Goal: Answer question/provide support: Share knowledge or assist other users

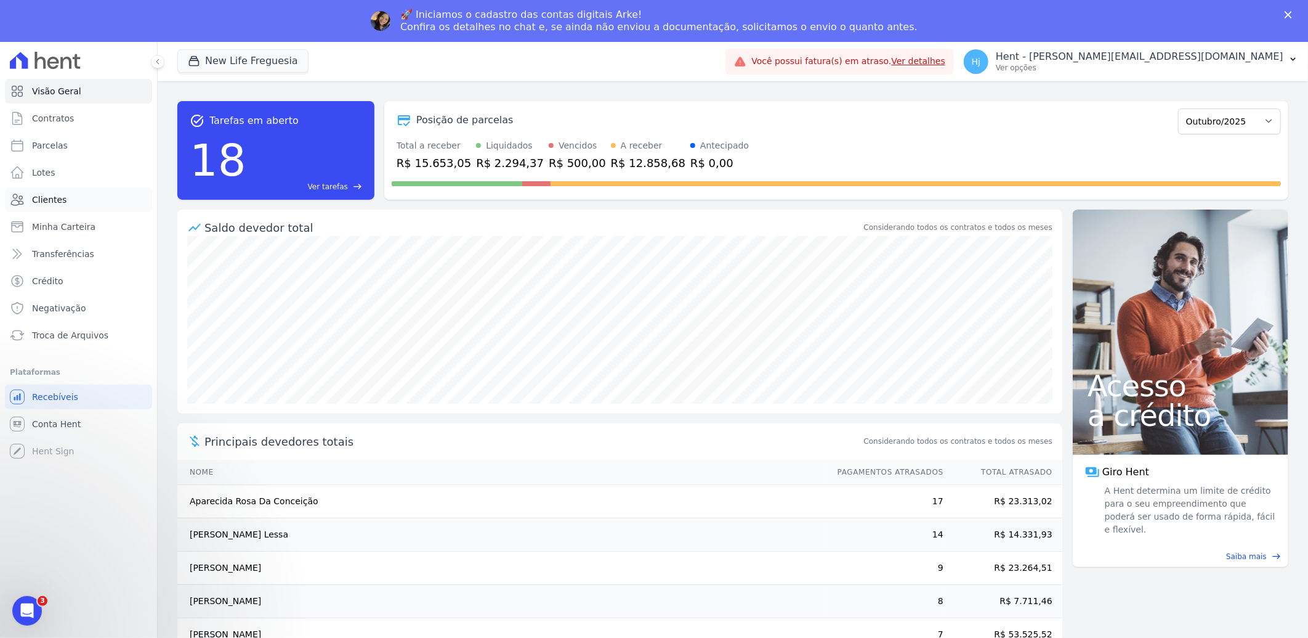
click at [58, 193] on span "Clientes" at bounding box center [49, 199] width 34 height 12
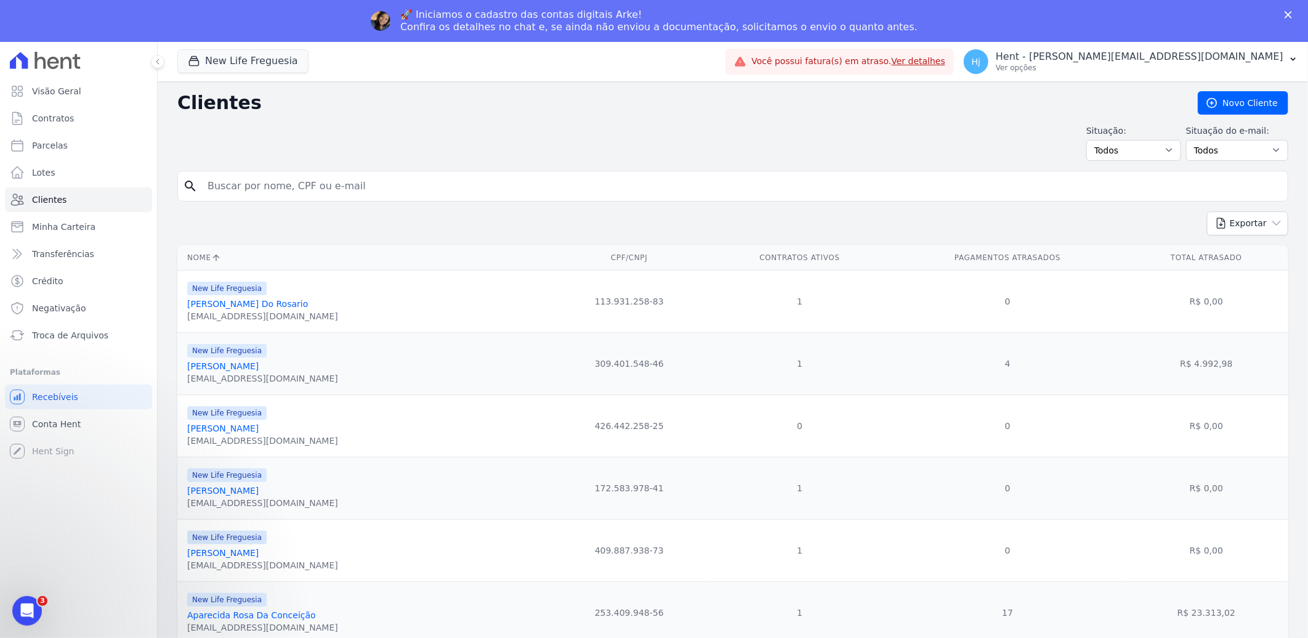
click at [305, 190] on input "search" at bounding box center [741, 186] width 1083 height 25
paste input "[PERSON_NAME]"
type input "[PERSON_NAME]"
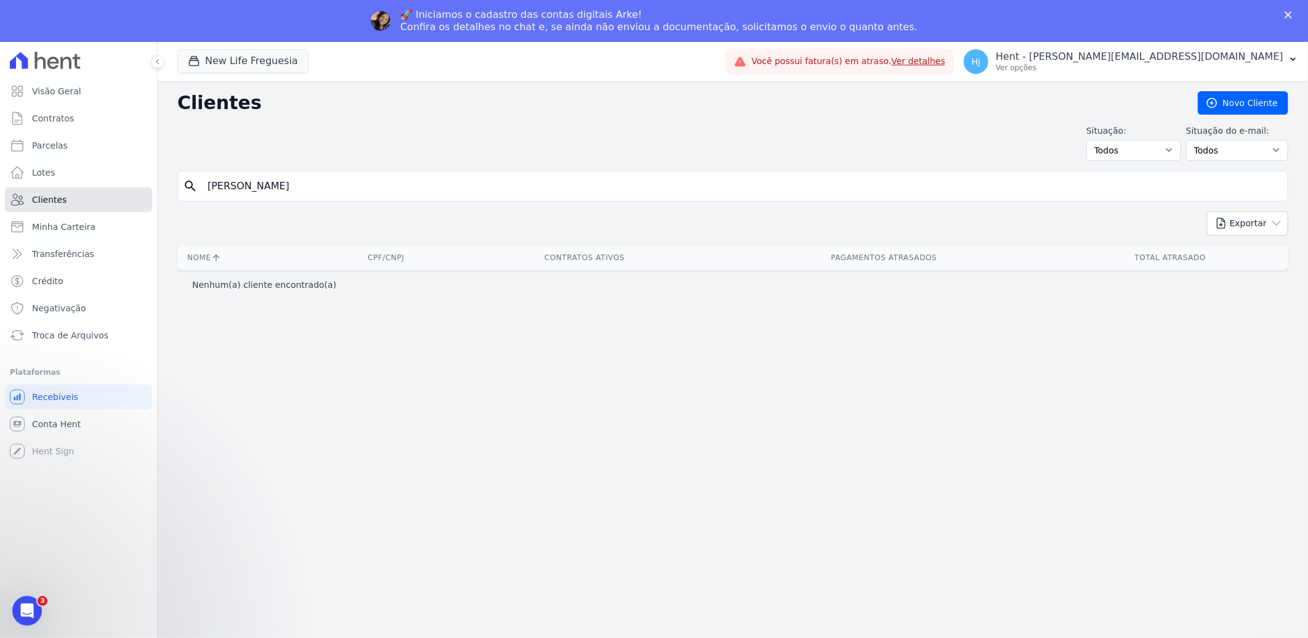
click at [44, 197] on span "Clientes" at bounding box center [49, 199] width 34 height 12
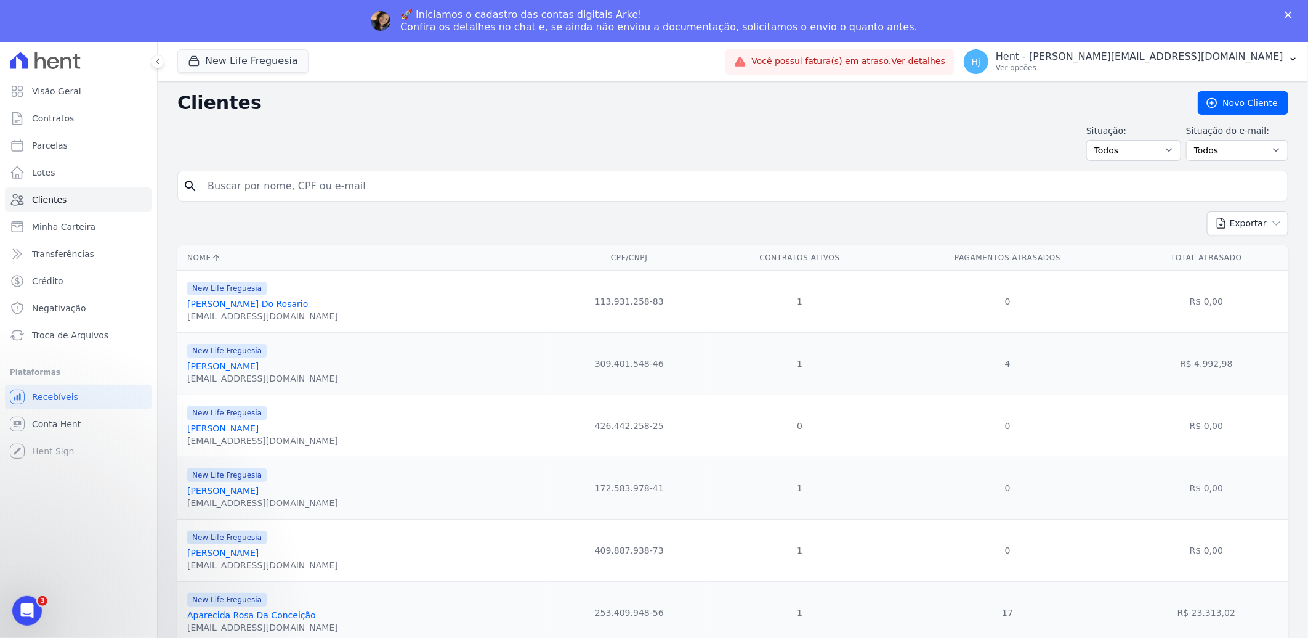
click at [273, 184] on input "search" at bounding box center [741, 186] width 1083 height 25
paste input "[PERSON_NAME]"
type input "[PERSON_NAME]"
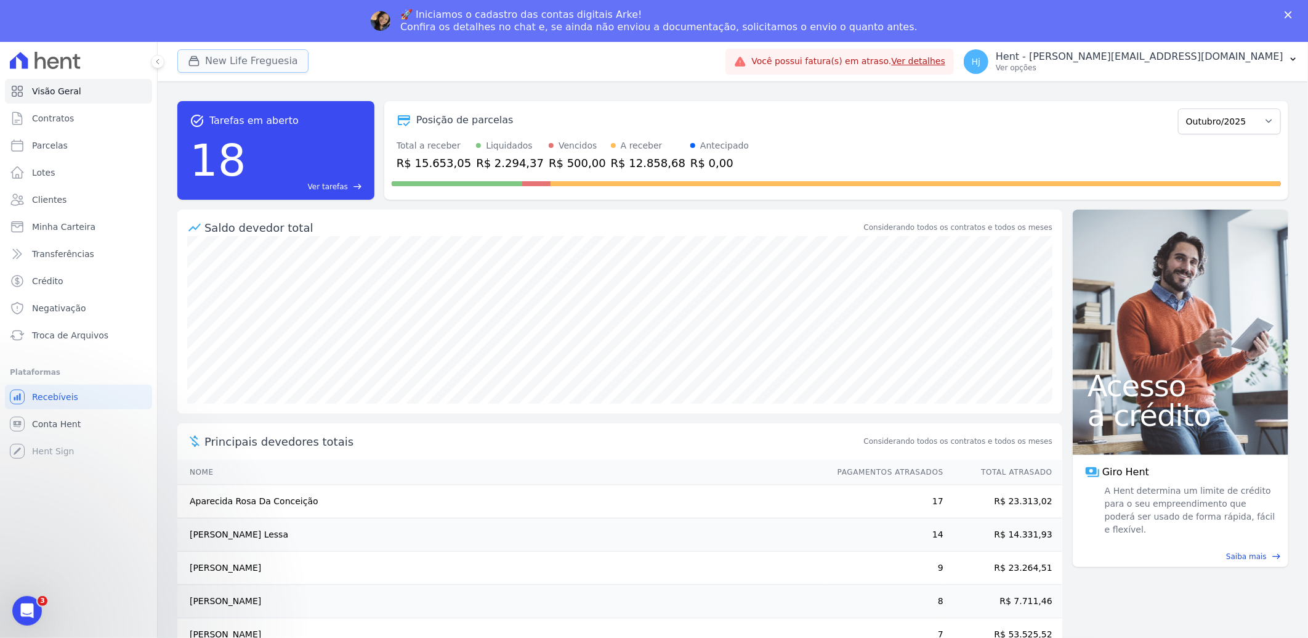
click at [268, 68] on button "New Life Freguesia" at bounding box center [242, 60] width 131 height 23
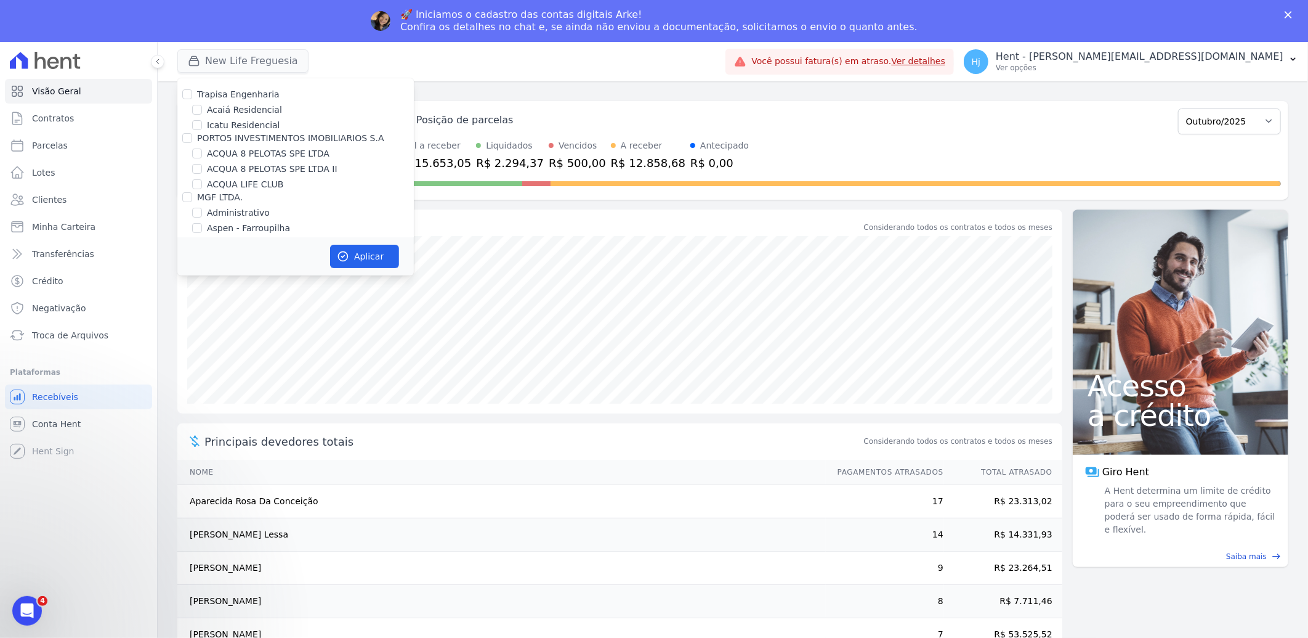
scroll to position [4955, 0]
click at [198, 299] on input "Mugango - Viva Iguaçu" at bounding box center [197, 304] width 10 height 10
checkbox input "true"
click at [201, 248] on div at bounding box center [197, 254] width 10 height 12
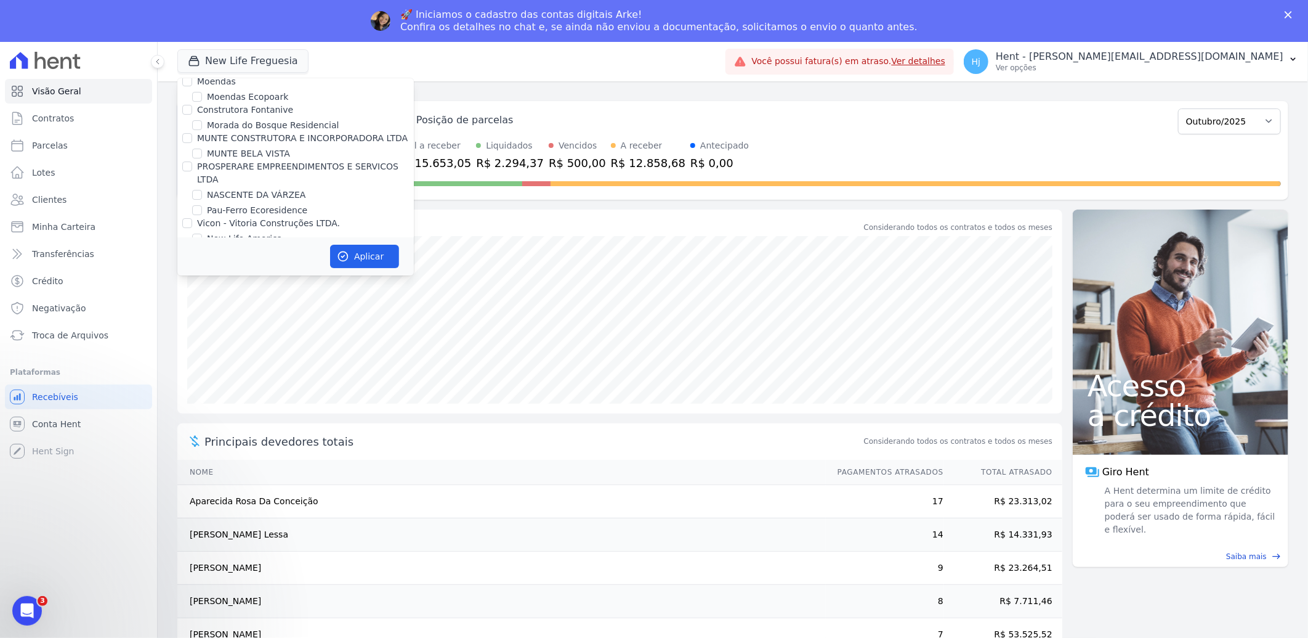
click at [198, 249] on input "New Life Freguesia" at bounding box center [197, 254] width 10 height 10
checkbox input "false"
click at [373, 257] on button "Aplicar" at bounding box center [364, 256] width 69 height 23
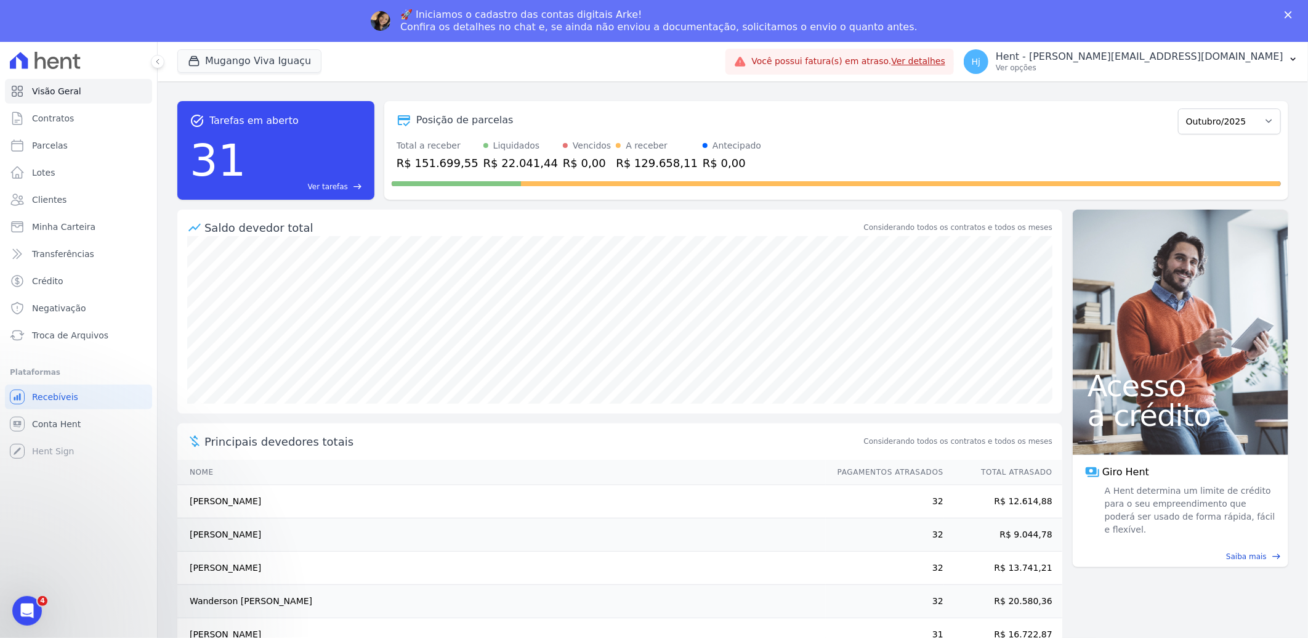
scroll to position [0, 0]
click at [55, 197] on span "Clientes" at bounding box center [49, 199] width 34 height 12
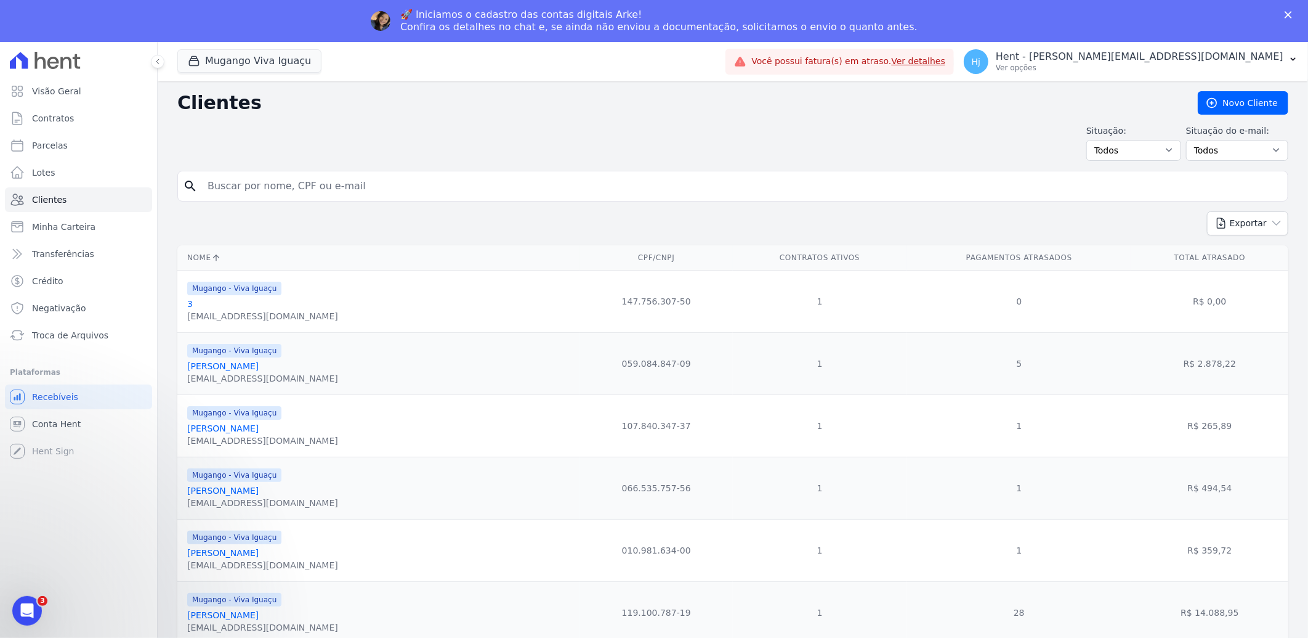
click at [359, 188] on input "search" at bounding box center [741, 186] width 1083 height 25
paste input "[PERSON_NAME]"
type input "[PERSON_NAME]"
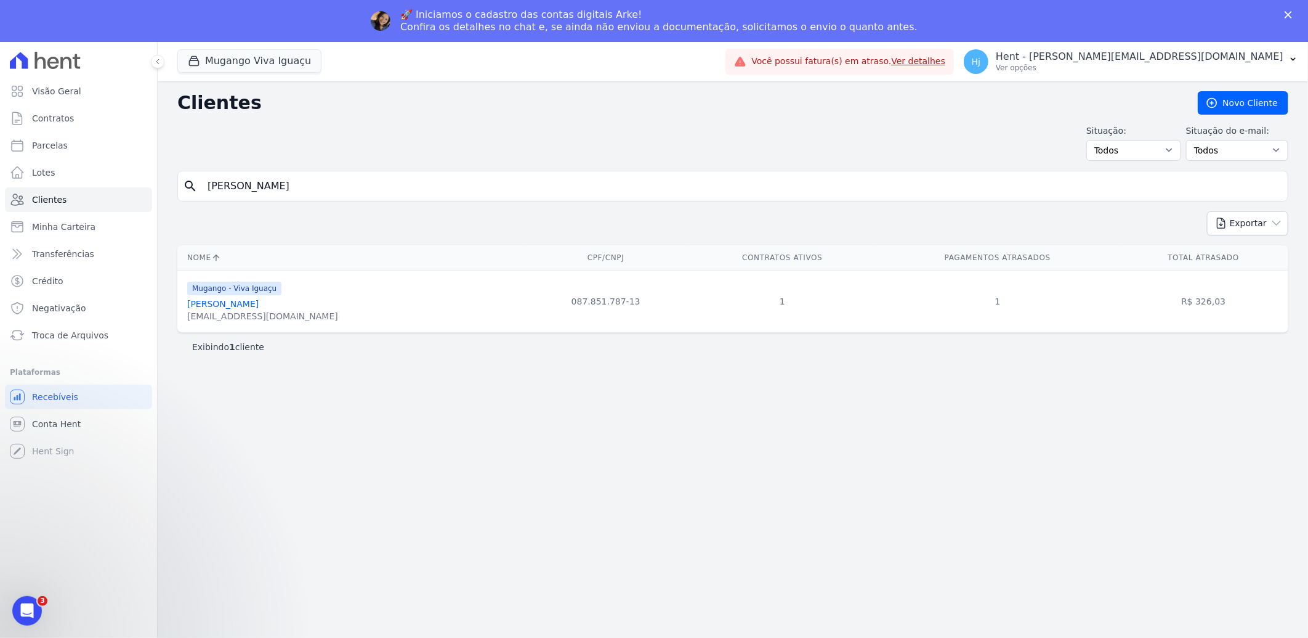
click at [259, 307] on link "[PERSON_NAME]" at bounding box center [222, 304] width 71 height 10
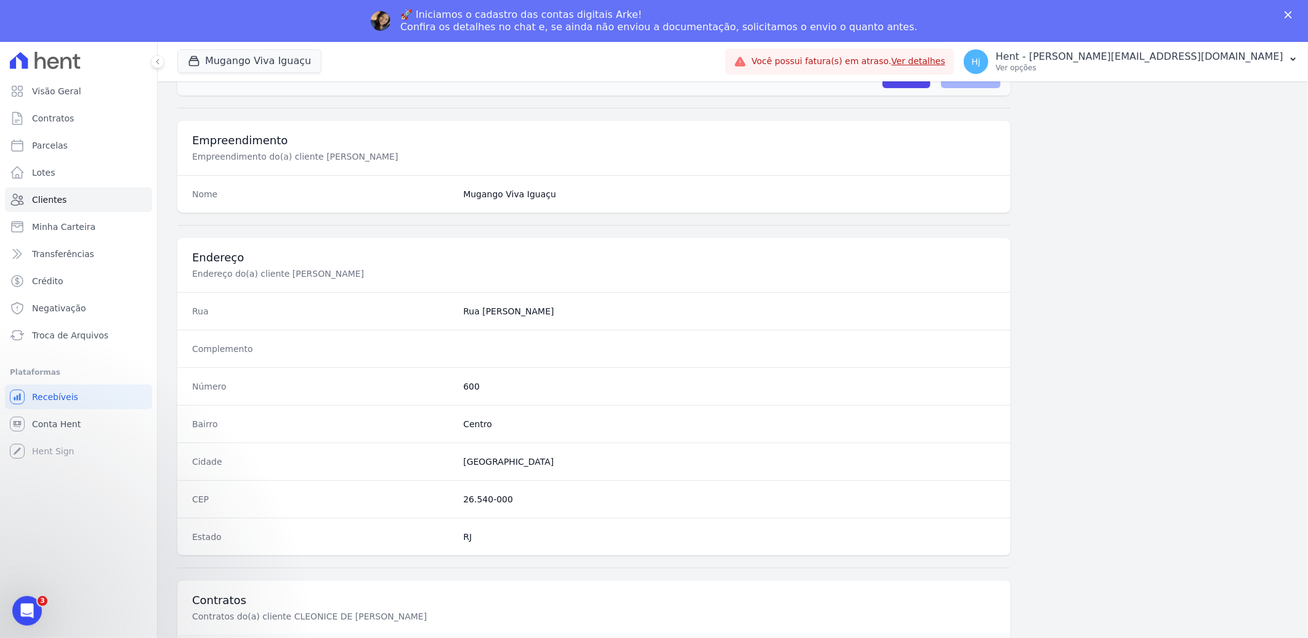
scroll to position [516, 0]
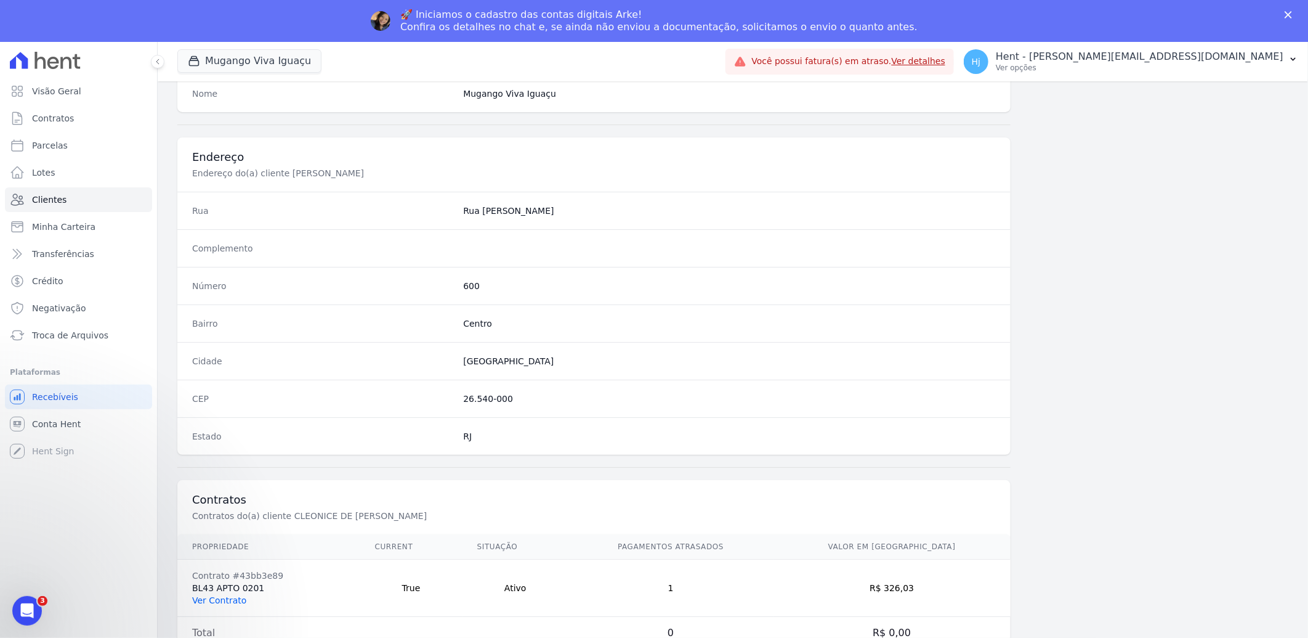
click at [217, 595] on link "Ver Contrato" at bounding box center [219, 600] width 54 height 10
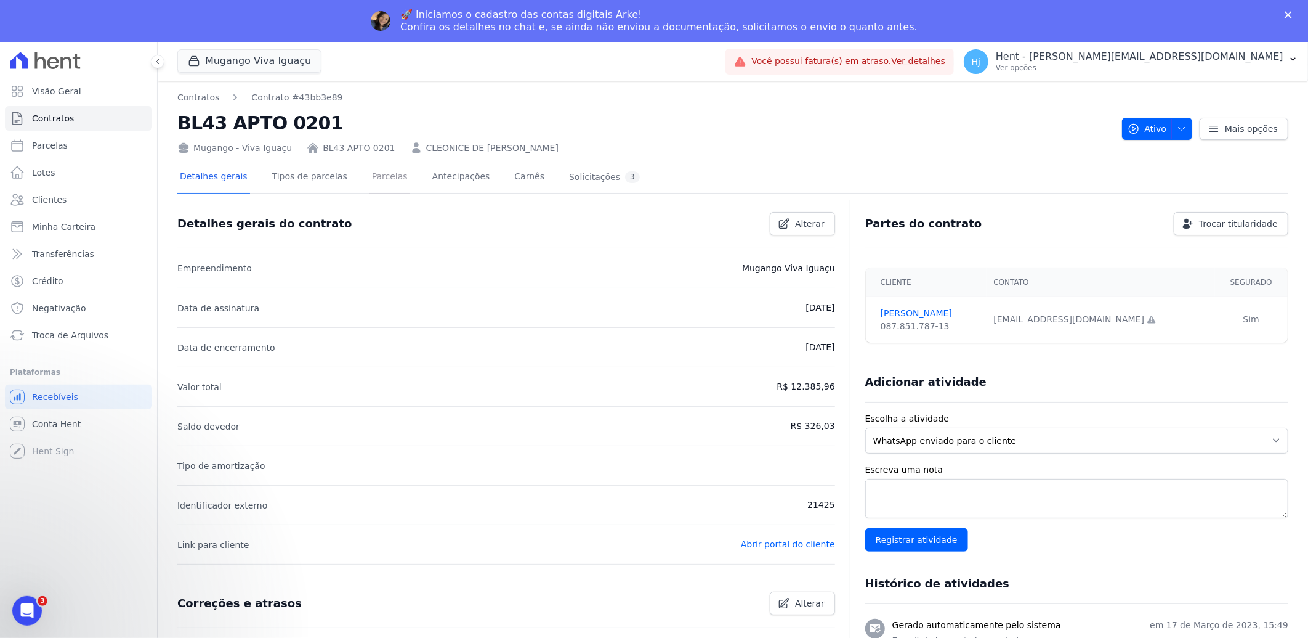
click at [370, 169] on link "Parcelas" at bounding box center [390, 177] width 41 height 33
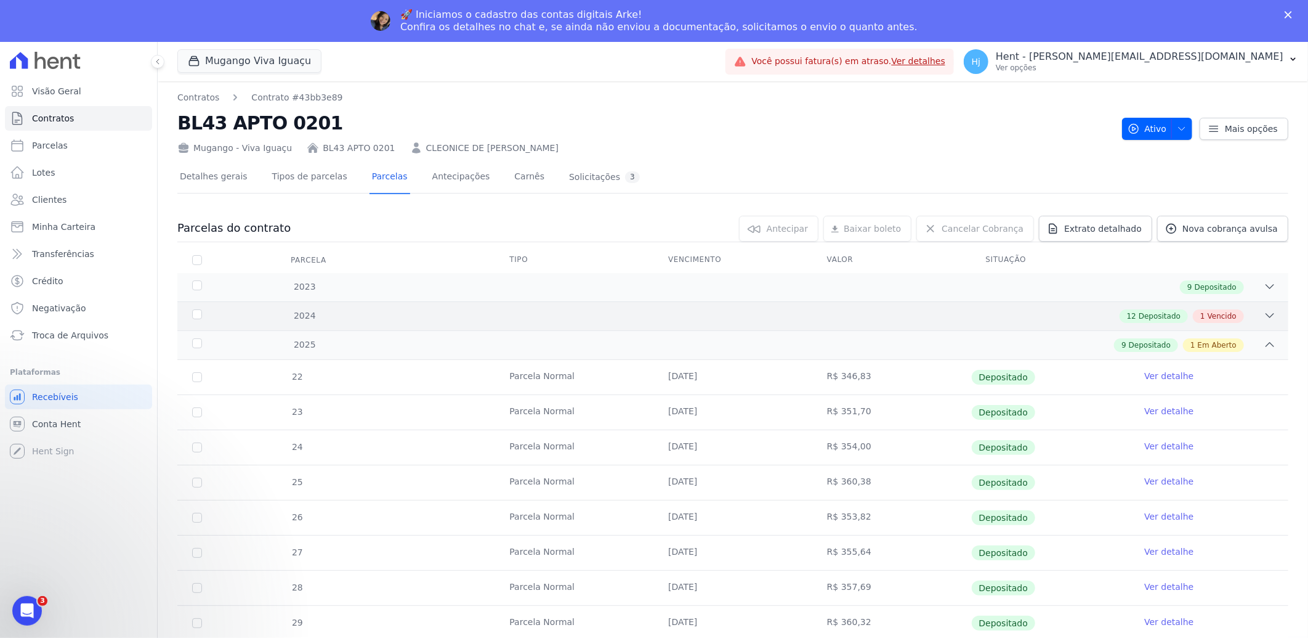
click at [1035, 314] on div "12 Depositado 1 Vencido" at bounding box center [787, 316] width 977 height 14
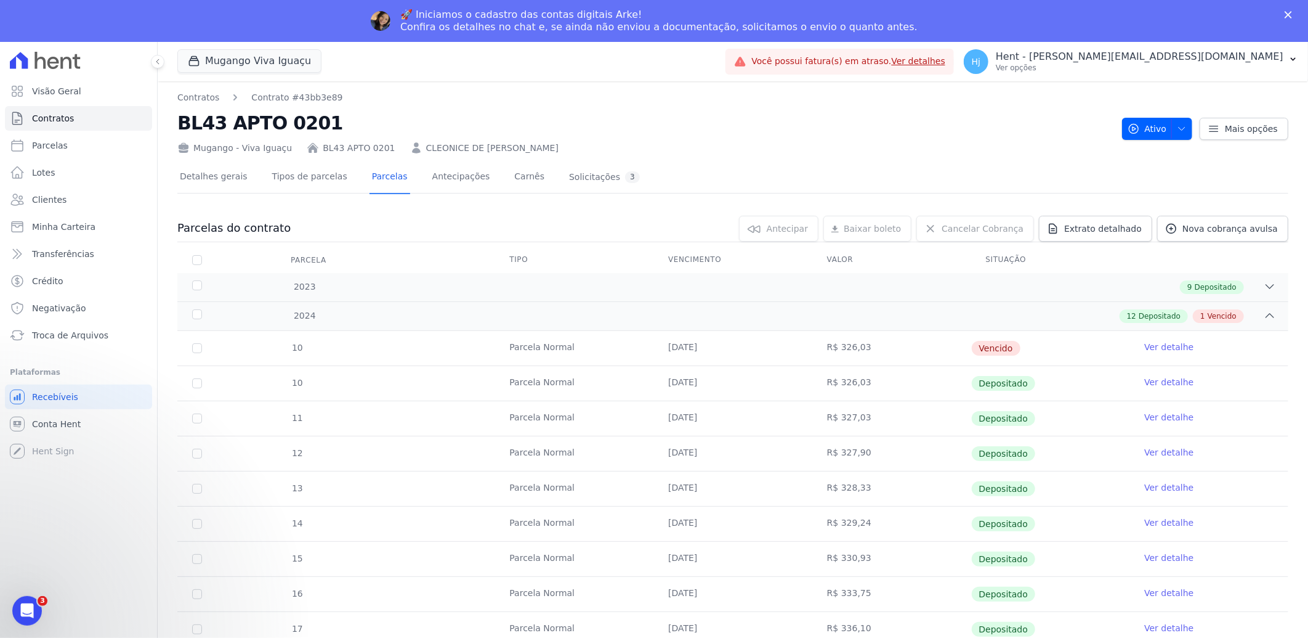
click at [1149, 346] on link "Ver detalhe" at bounding box center [1168, 347] width 49 height 12
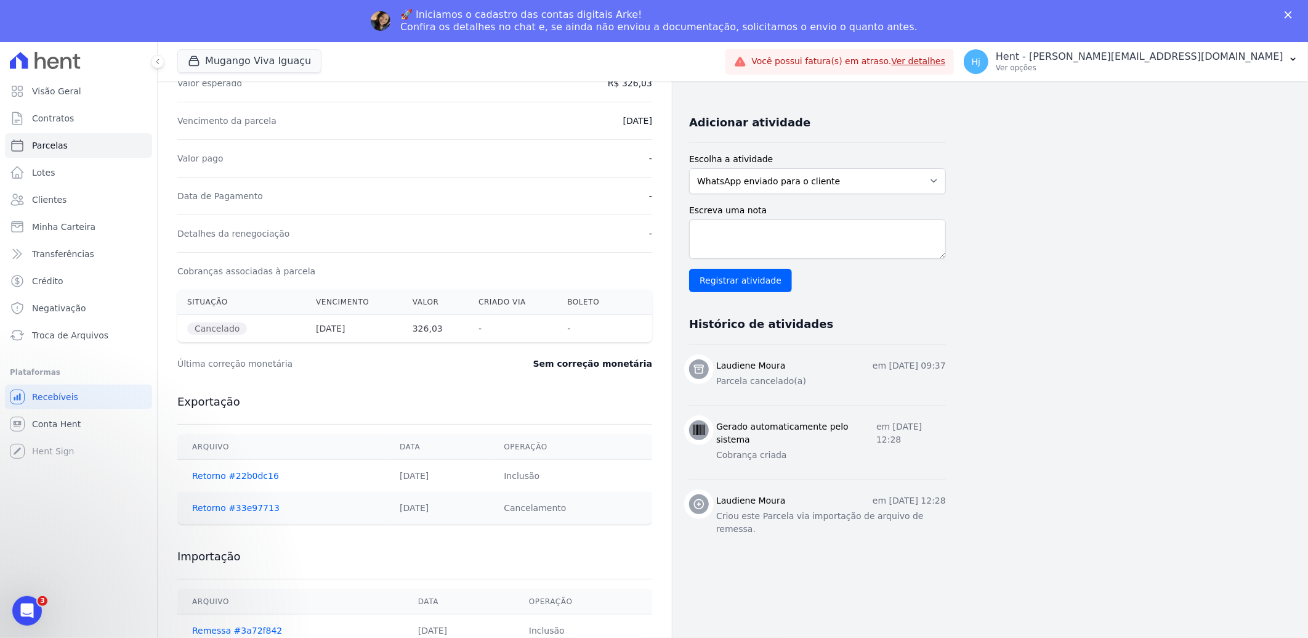
scroll to position [238, 0]
click at [875, 177] on select "WhatsApp enviado para o cliente Adicionar um comentário Ligação feita para o cl…" at bounding box center [817, 179] width 257 height 26
select select "note"
click at [689, 166] on select "WhatsApp enviado para o cliente Adicionar um comentário Ligação feita para o cl…" at bounding box center [817, 179] width 257 height 26
click at [753, 234] on textarea "Escreva uma nota" at bounding box center [817, 236] width 257 height 39
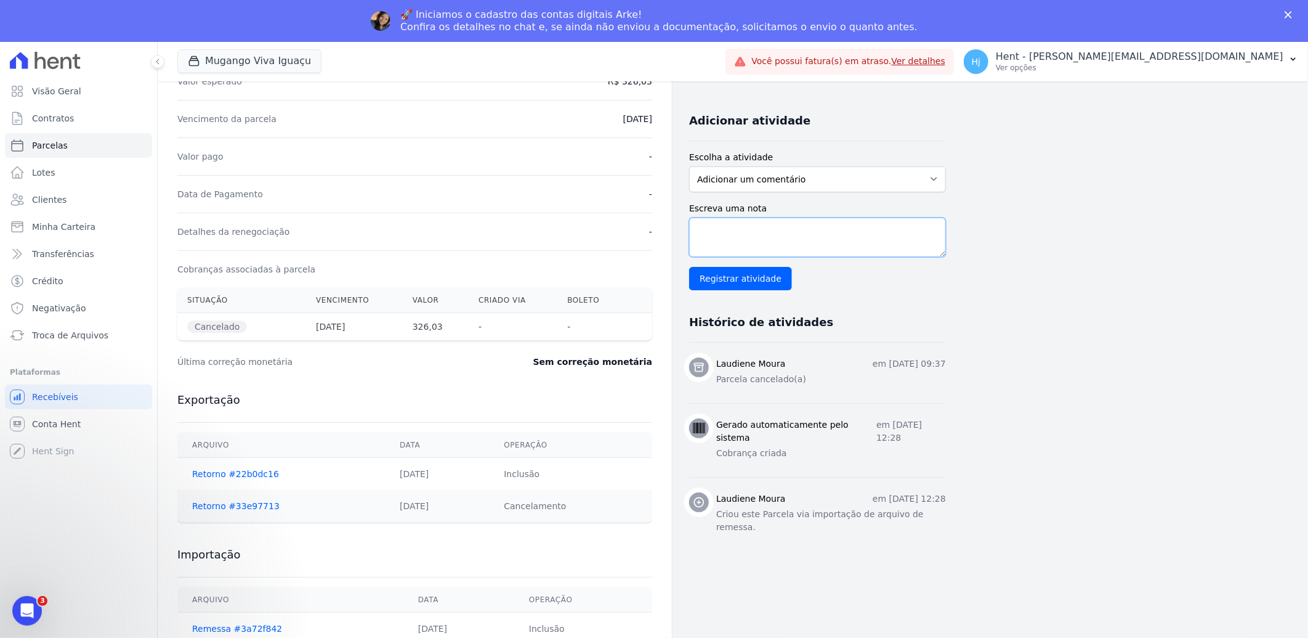
paste textarea "cliente apenas com a parcela de janeiro/2024 em aberto, em duplicidade, uma con…"
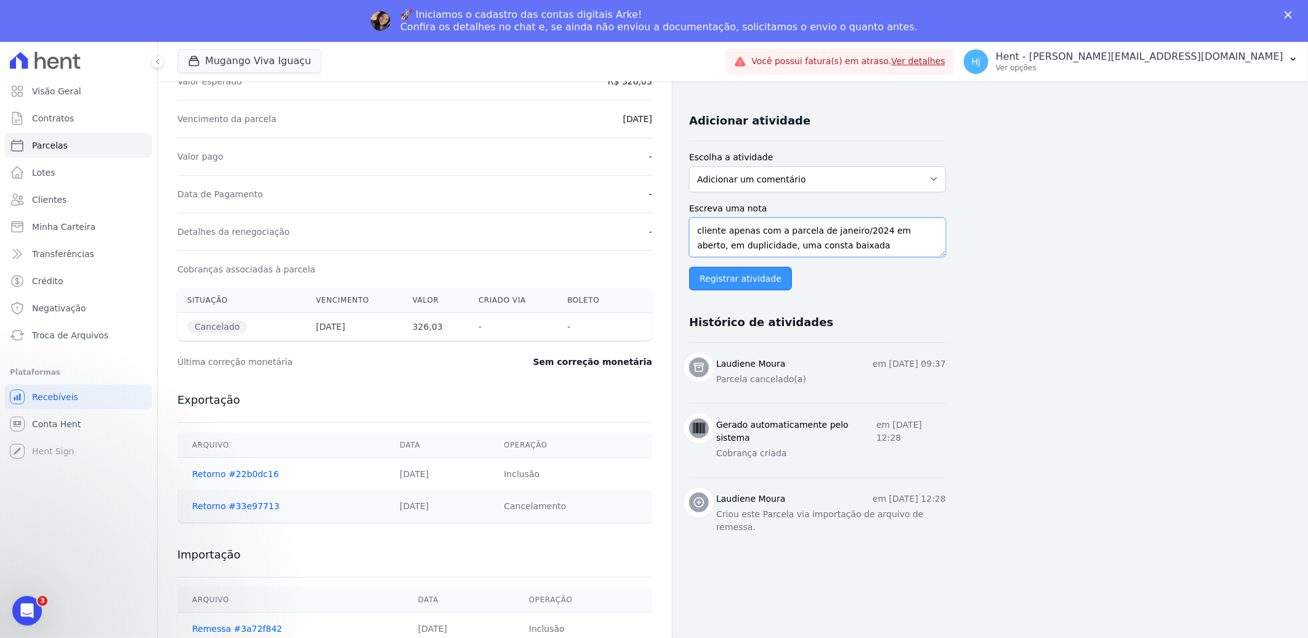
type textarea "cliente apenas com a parcela de janeiro/2024 em aberto, em duplicidade, uma con…"
click at [748, 276] on input "Registrar atividade" at bounding box center [740, 278] width 103 height 23
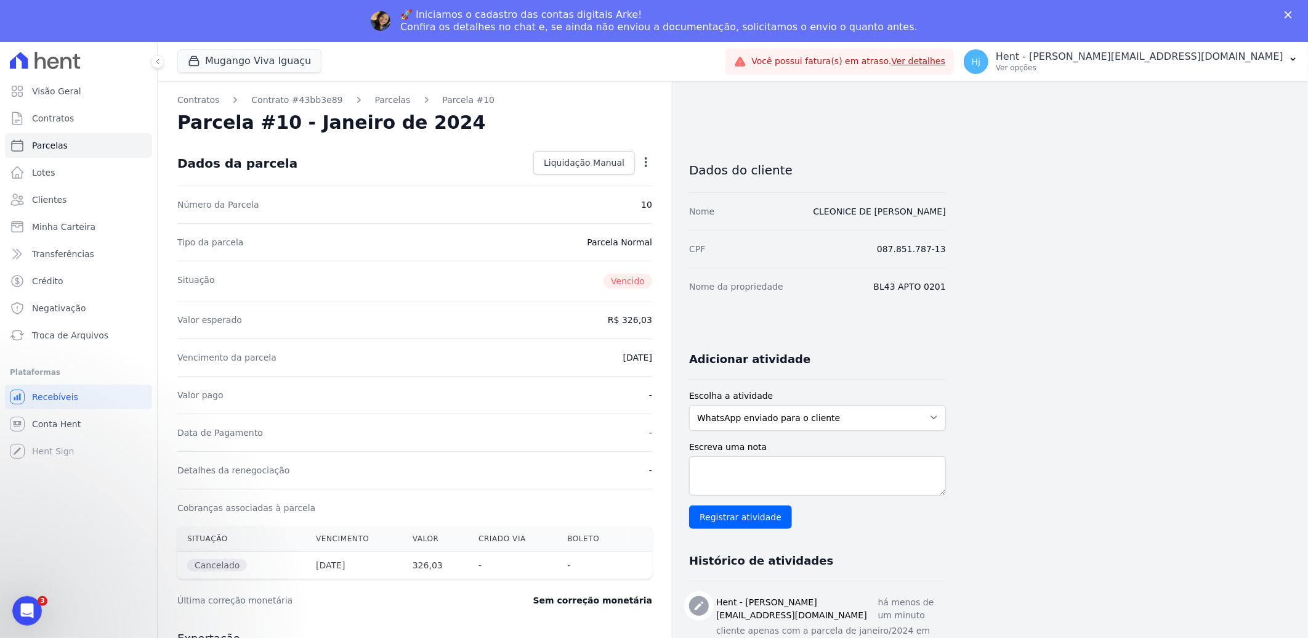
scroll to position [0, 0]
click at [1289, 15] on polygon "Fechar" at bounding box center [1288, 14] width 7 height 7
